Goal: Navigation & Orientation: Find specific page/section

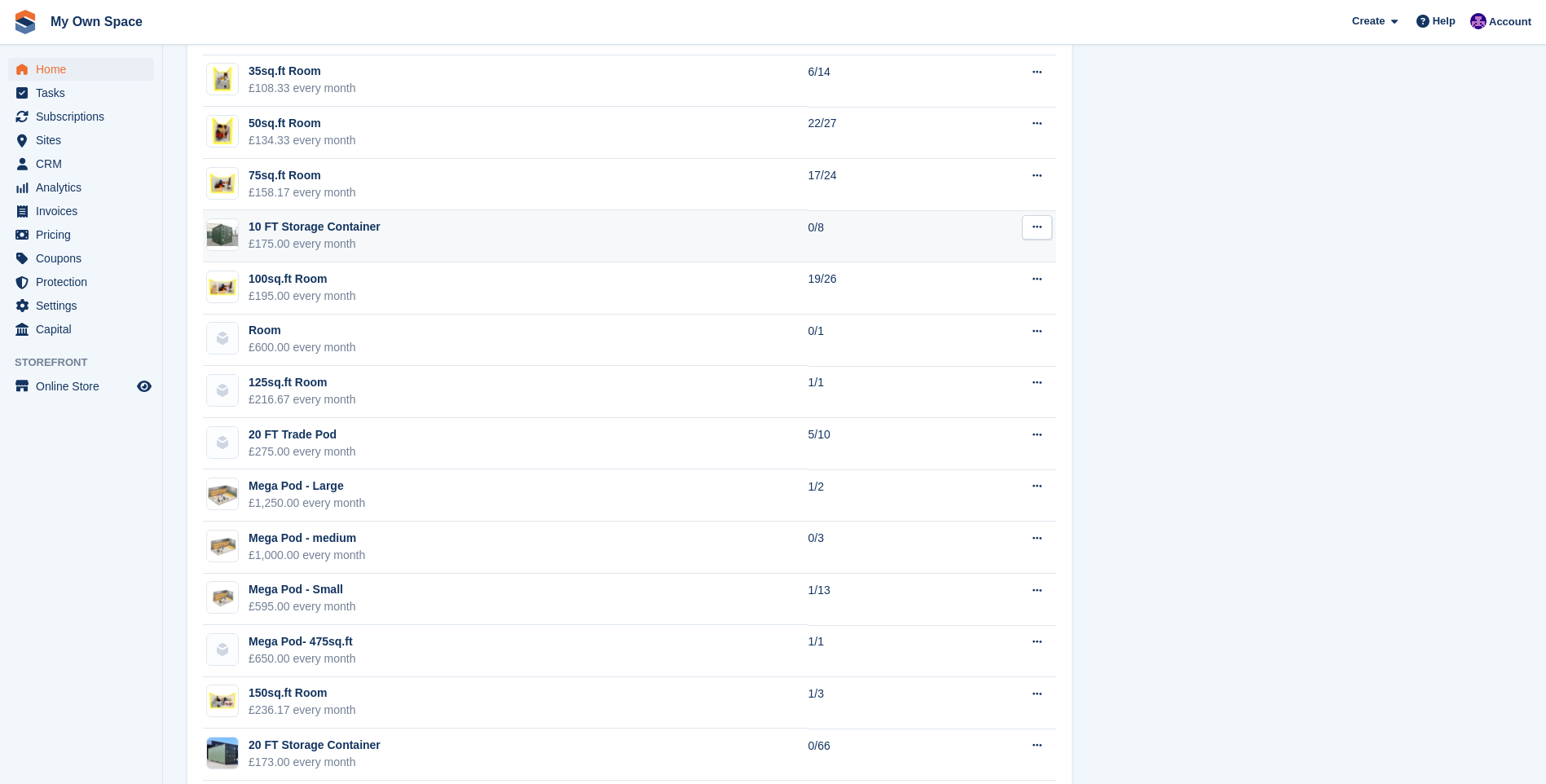
scroll to position [1303, 0]
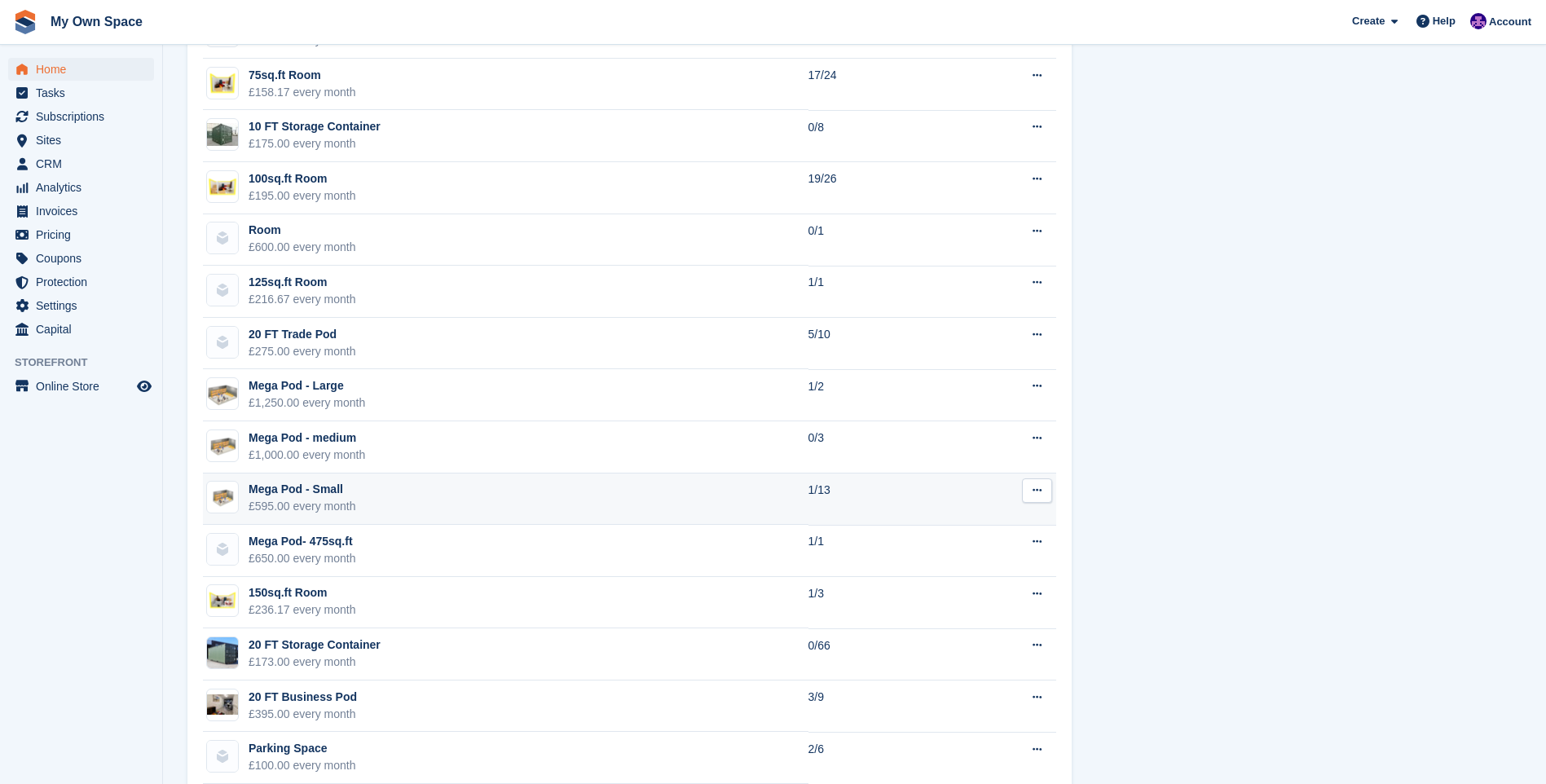
click at [336, 510] on div "£595.00 every month" at bounding box center [302, 506] width 107 height 17
click at [335, 502] on div "£595.00 every month" at bounding box center [302, 506] width 107 height 17
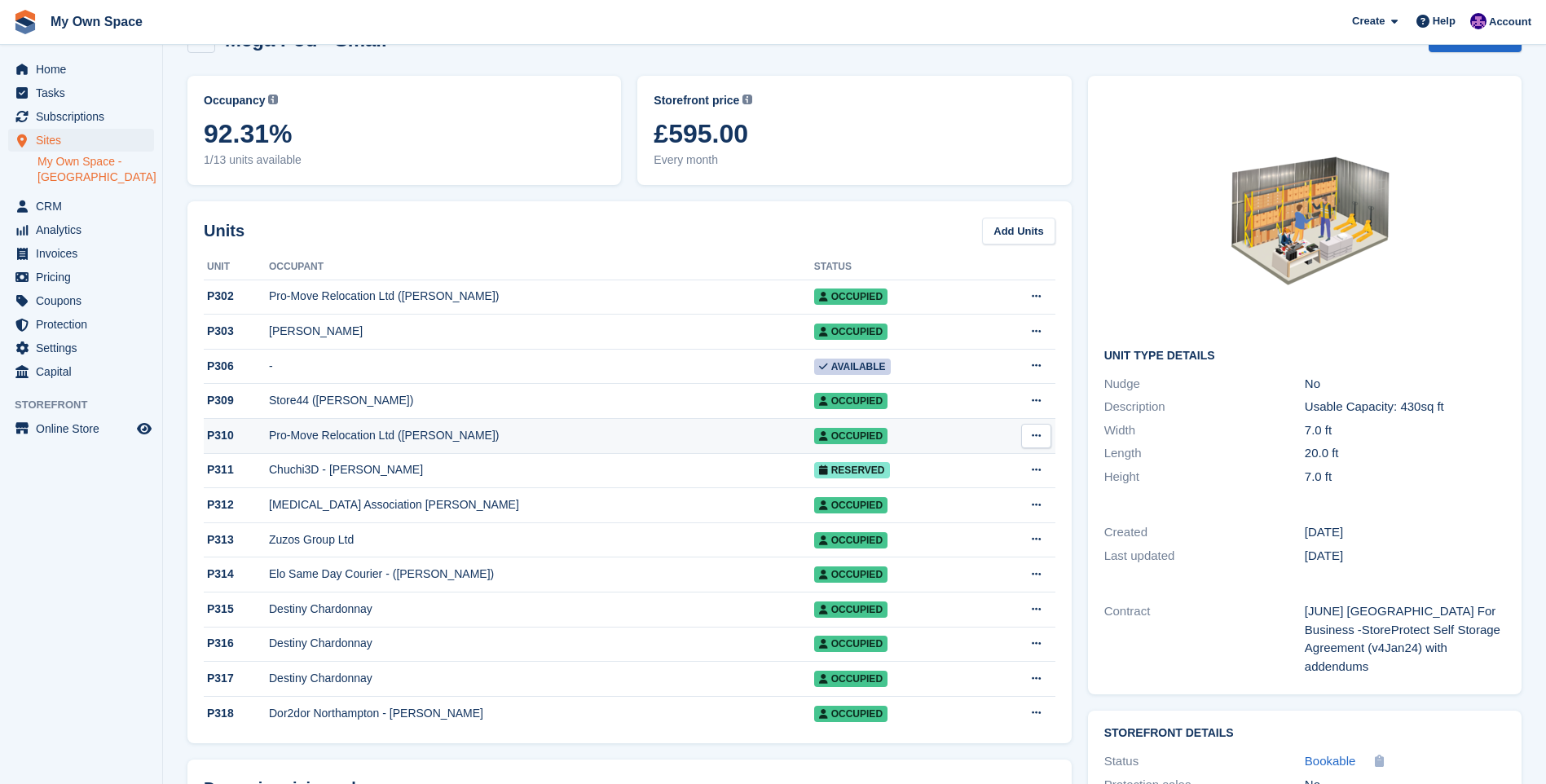
scroll to position [81, 0]
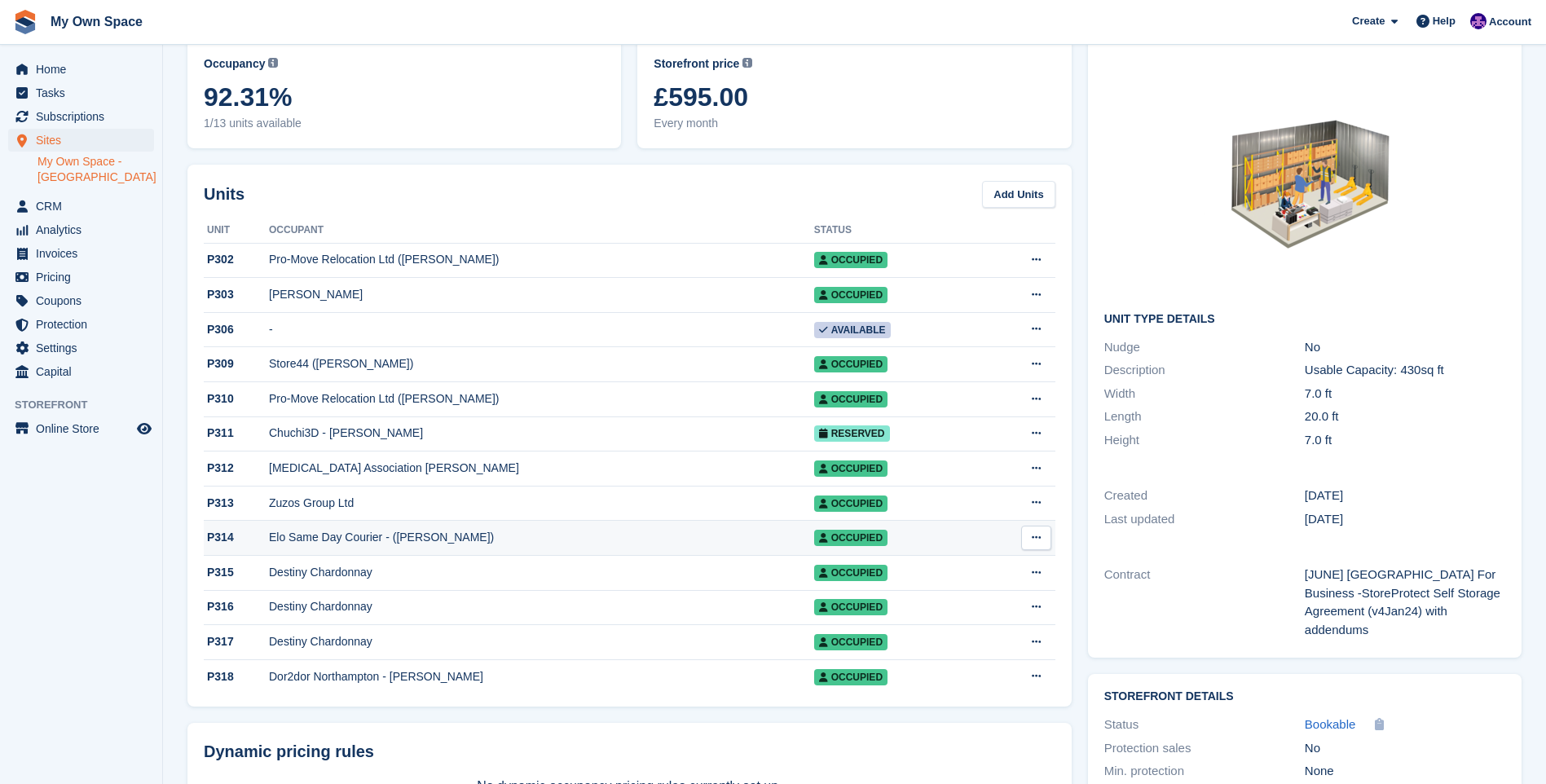
click at [296, 546] on div "Elo Same Day Courier - ([PERSON_NAME])" at bounding box center [542, 536] width 545 height 17
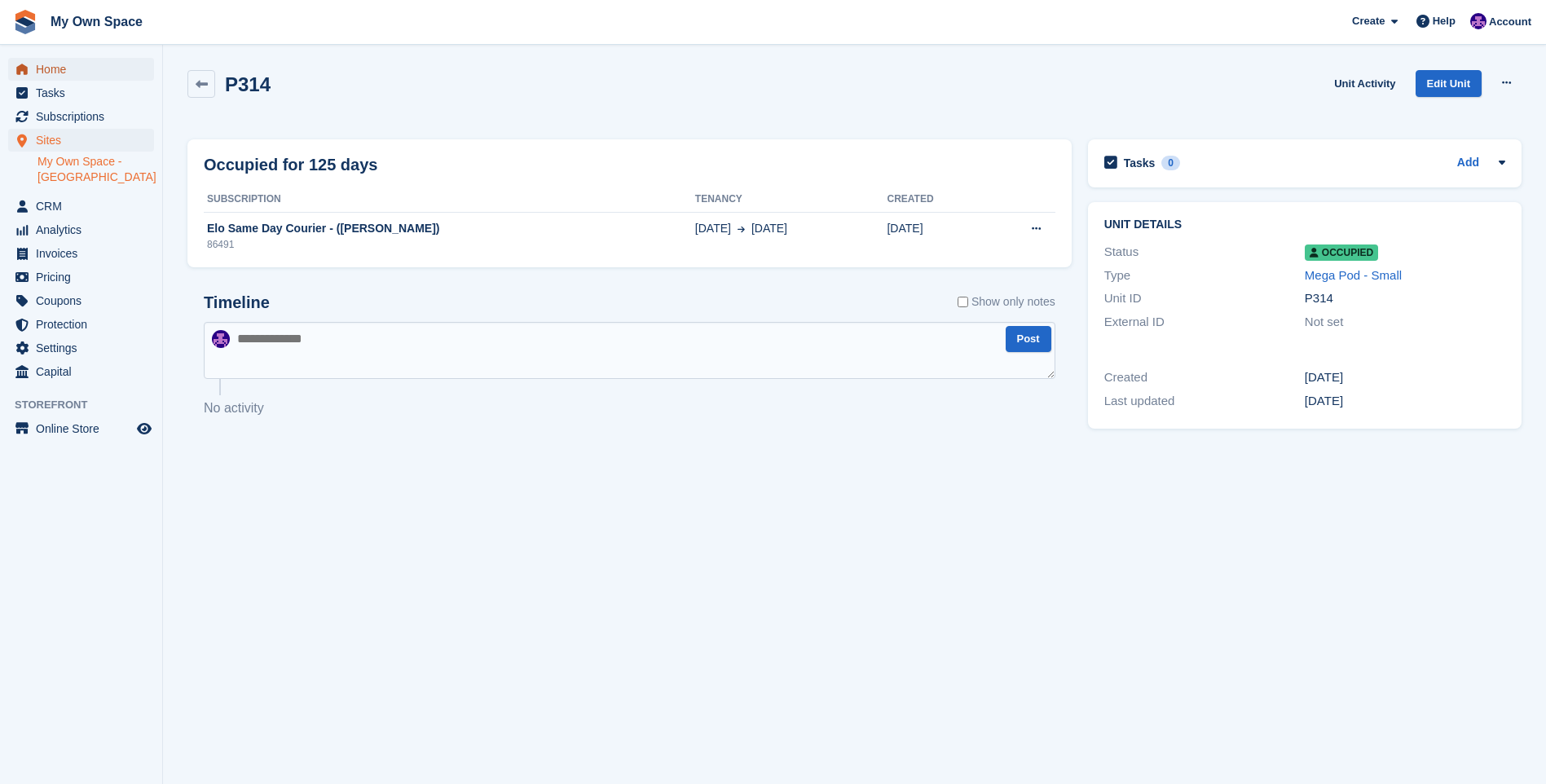
click at [48, 77] on span "Home" at bounding box center [84, 70] width 97 height 23
